Goal: Task Accomplishment & Management: Complete application form

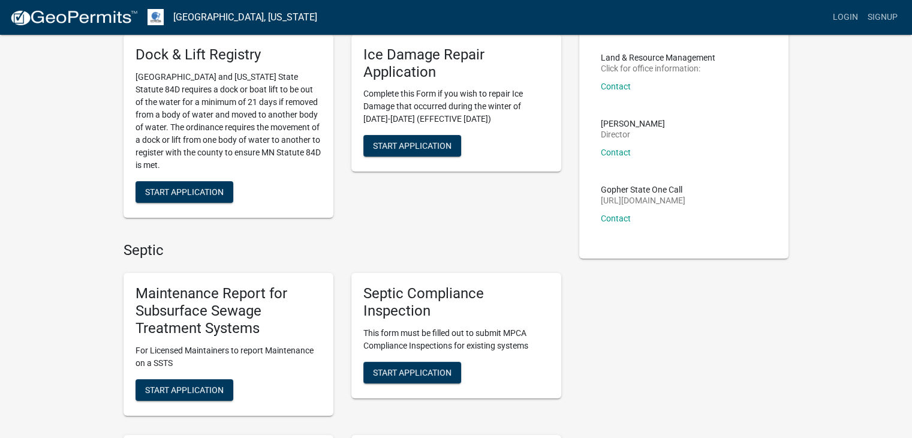
scroll to position [240, 0]
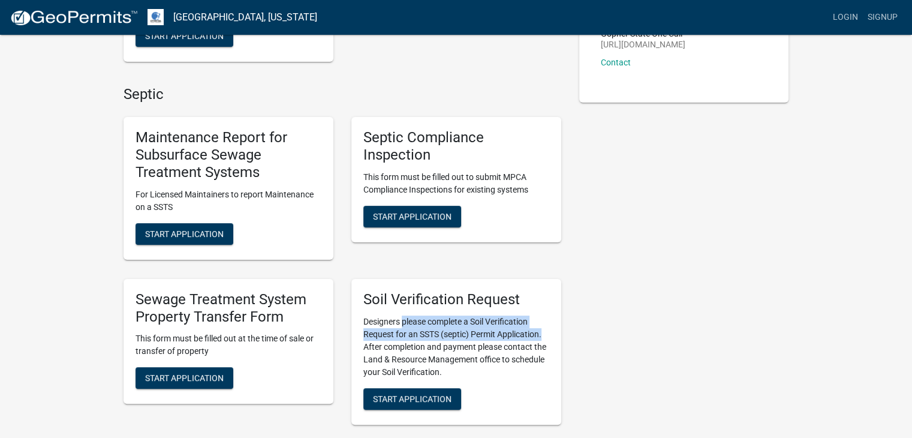
drag, startPoint x: 404, startPoint y: 320, endPoint x: 544, endPoint y: 338, distance: 140.8
click at [544, 338] on p "Designers please complete a Soil Verification Request for an SSTS (septic) Perm…" at bounding box center [456, 346] width 186 height 63
click at [401, 395] on span "Start Application" at bounding box center [412, 398] width 79 height 10
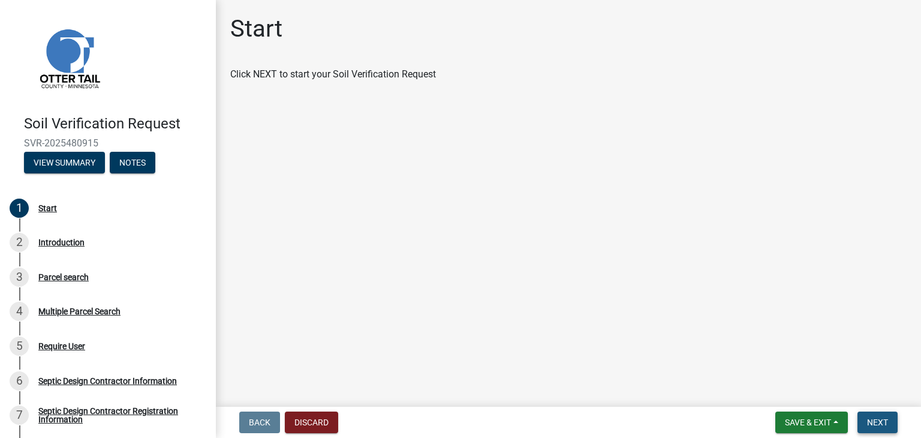
click at [876, 425] on span "Next" at bounding box center [877, 422] width 21 height 10
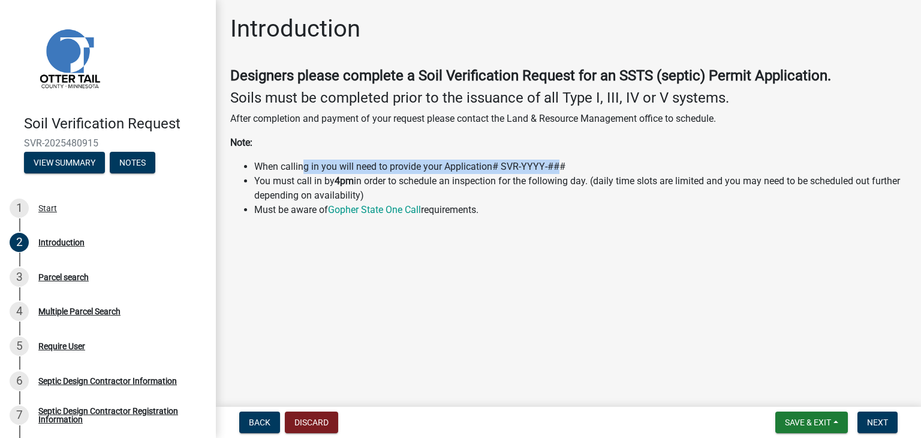
drag, startPoint x: 304, startPoint y: 164, endPoint x: 559, endPoint y: 172, distance: 255.0
click at [559, 172] on li "When calling in you will need to provide your Application# SVR-YYYY-###" at bounding box center [580, 166] width 652 height 14
drag, startPoint x: 293, startPoint y: 76, endPoint x: 821, endPoint y: 103, distance: 529.0
click at [821, 103] on div "Designers please complete a Soil Verification Request for an SSTS (septic) Perm…" at bounding box center [568, 142] width 676 height 150
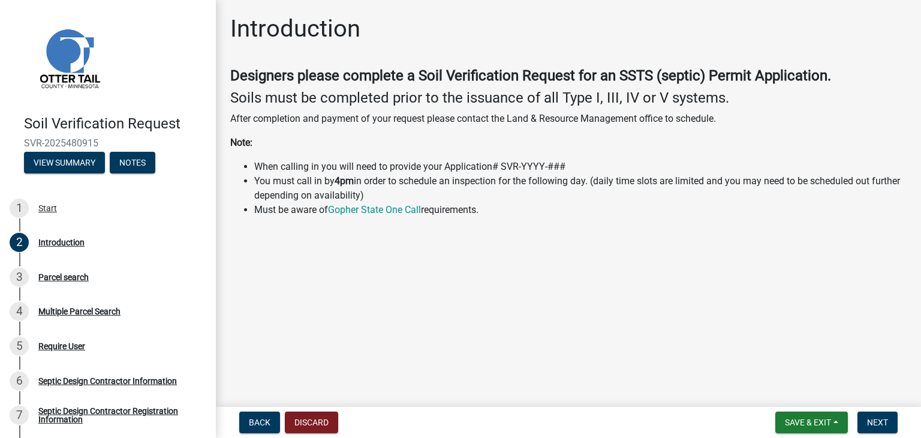
click at [724, 118] on p "After completion and payment of your request please contact the Land & Resource…" at bounding box center [568, 119] width 676 height 14
drag, startPoint x: 727, startPoint y: 95, endPoint x: 564, endPoint y: 94, distance: 162.5
click at [564, 94] on h4 "Soils must be completed prior to the issuance of all Type I, III, IV or V syste…" at bounding box center [568, 97] width 676 height 17
copy h4 "Type I, III, IV or V systems."
